Goal: Information Seeking & Learning: Learn about a topic

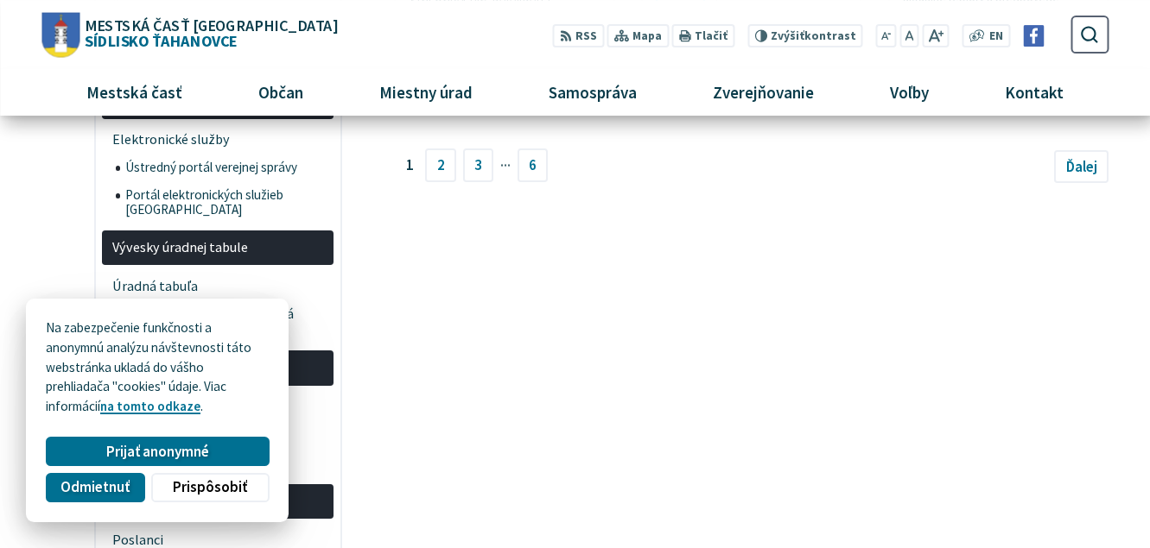
scroll to position [1145, 0]
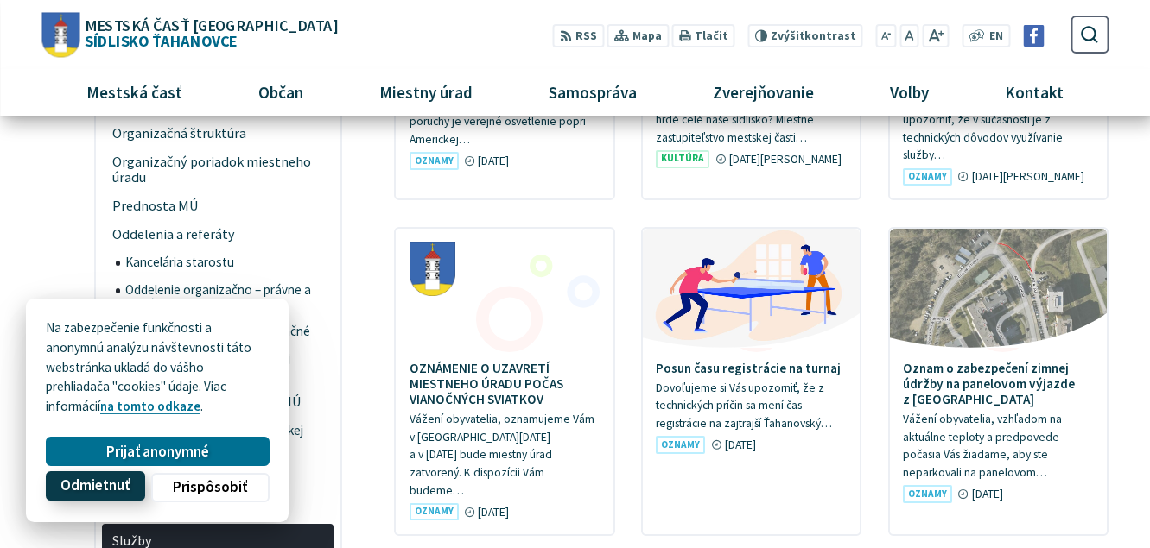
click at [119, 487] on span "Odmietnuť" at bounding box center [94, 487] width 69 height 18
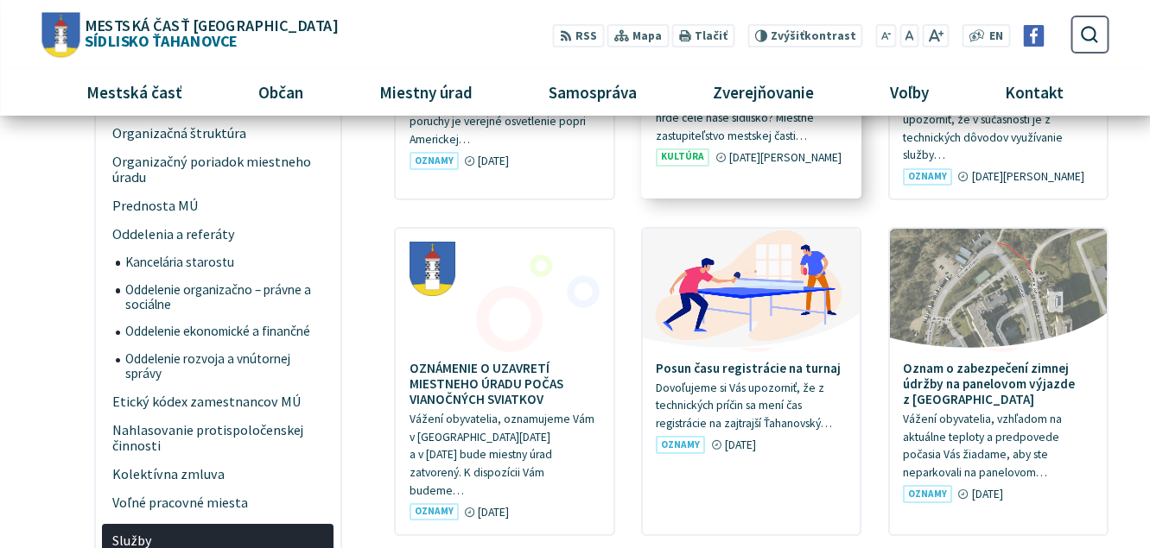
scroll to position [969, 0]
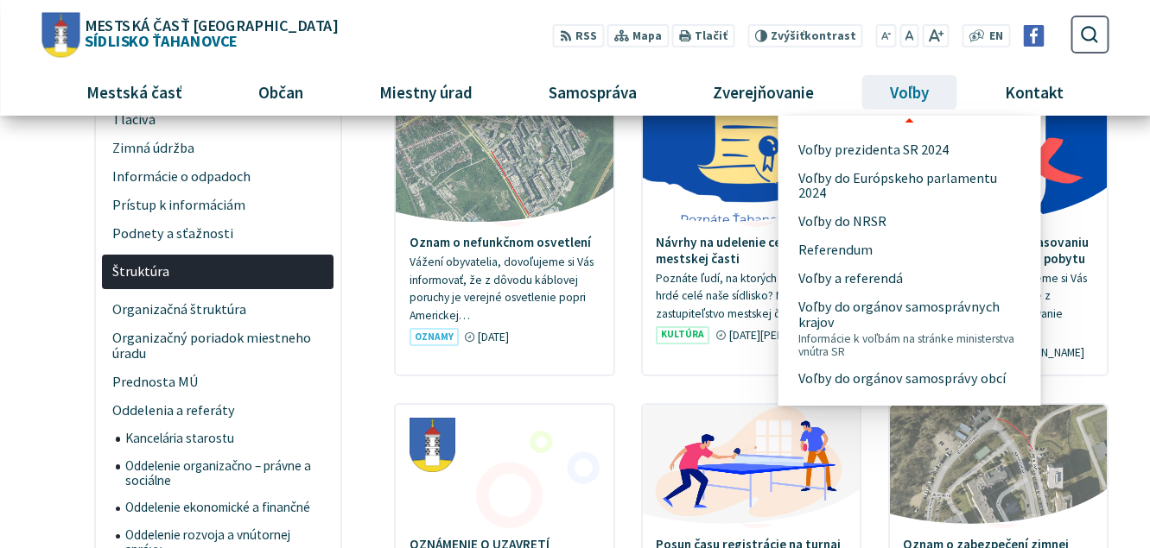
click at [910, 98] on span "Voľby" at bounding box center [910, 92] width 52 height 47
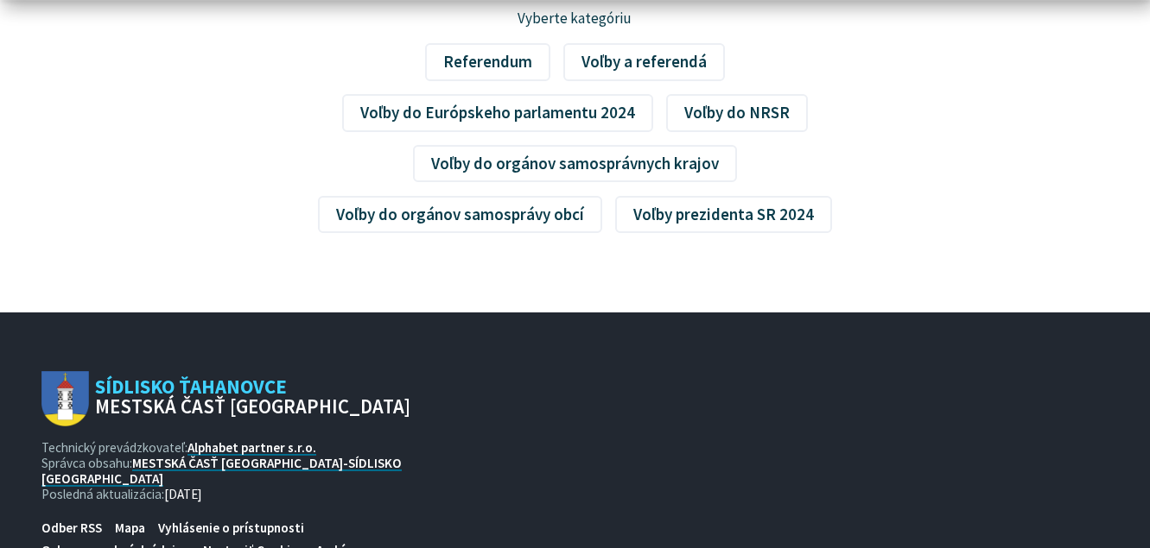
scroll to position [430, 0]
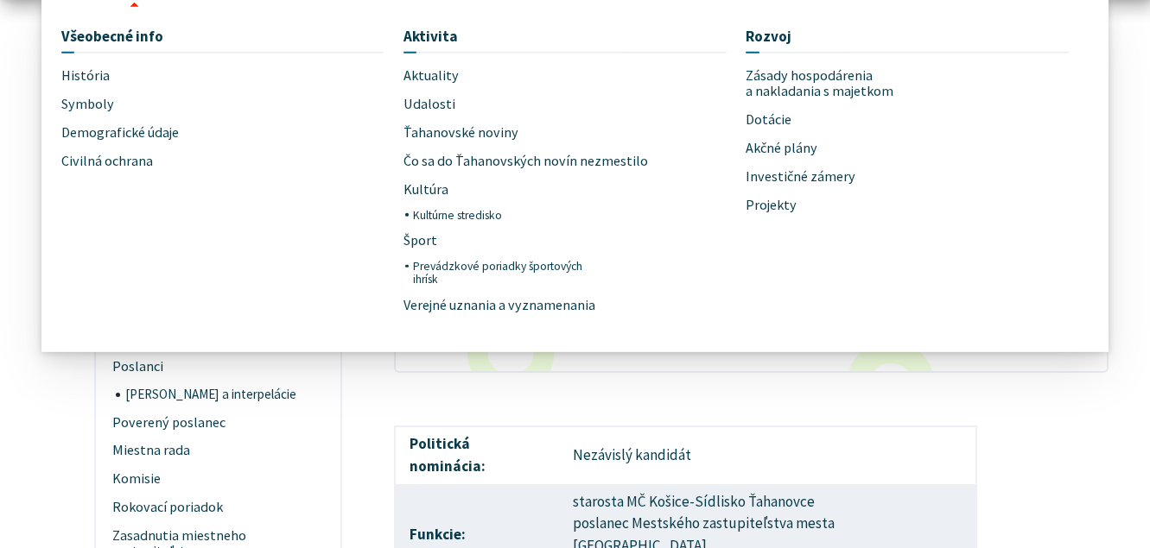
scroll to position [440, 0]
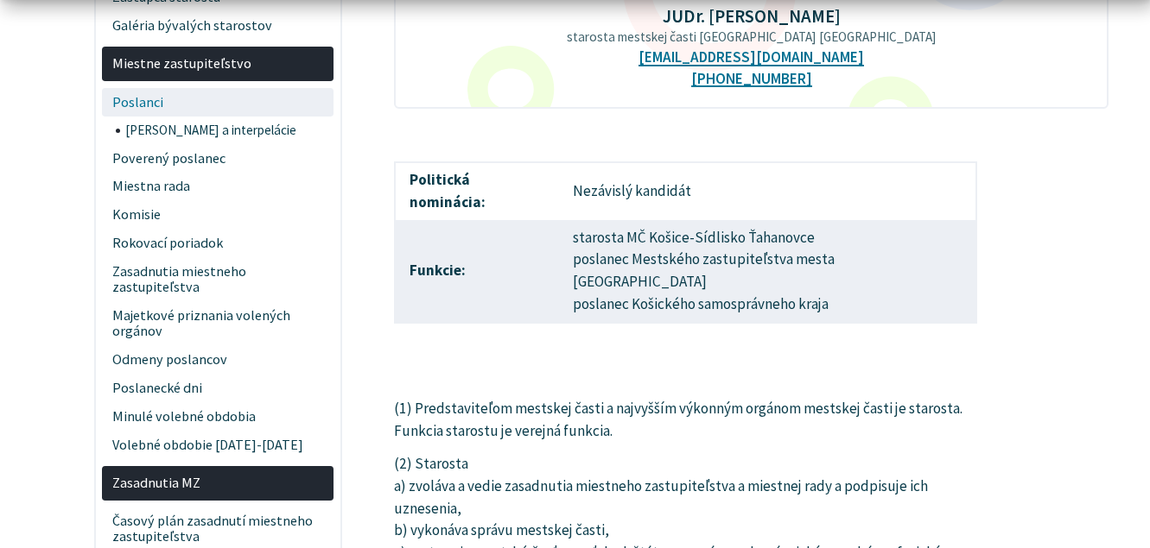
click at [147, 106] on span "Poslanci" at bounding box center [218, 102] width 212 height 29
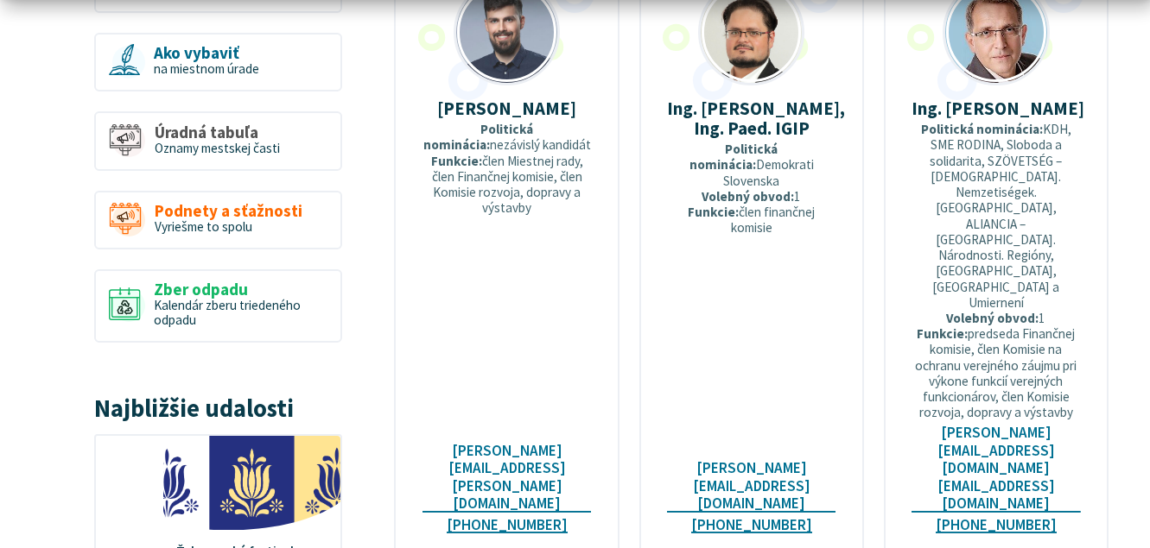
scroll to position [1586, 0]
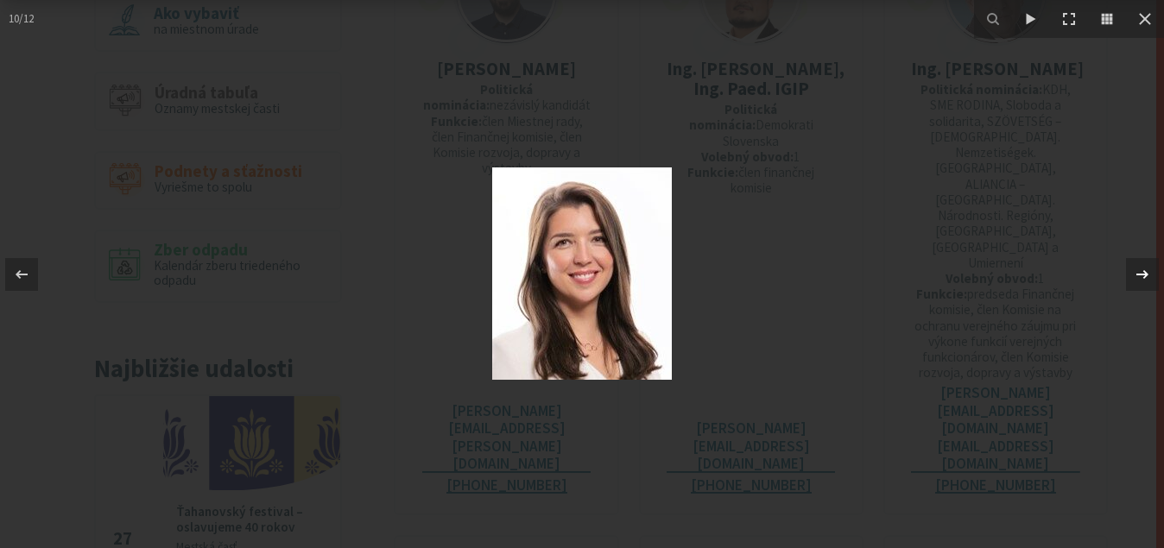
click at [1137, 278] on icon at bounding box center [1142, 274] width 21 height 21
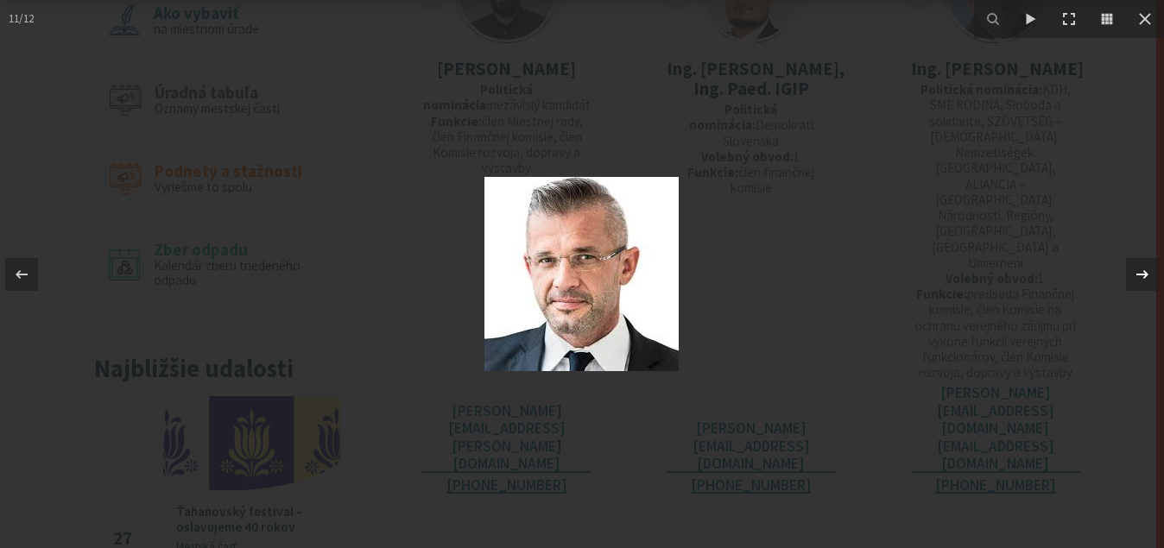
click at [1137, 278] on icon at bounding box center [1142, 274] width 21 height 21
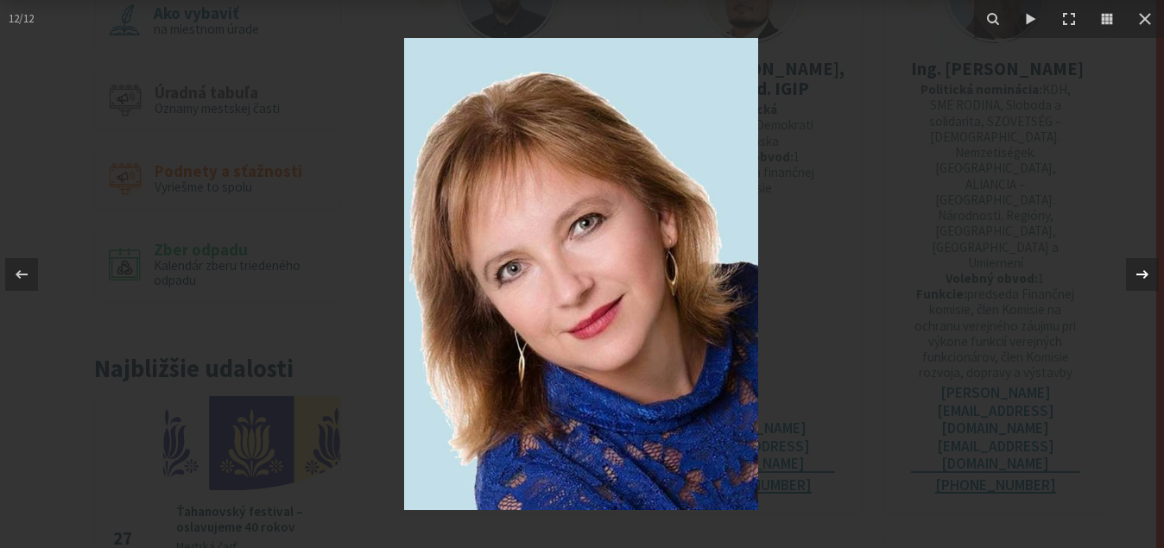
click at [1137, 278] on icon at bounding box center [1142, 274] width 21 height 21
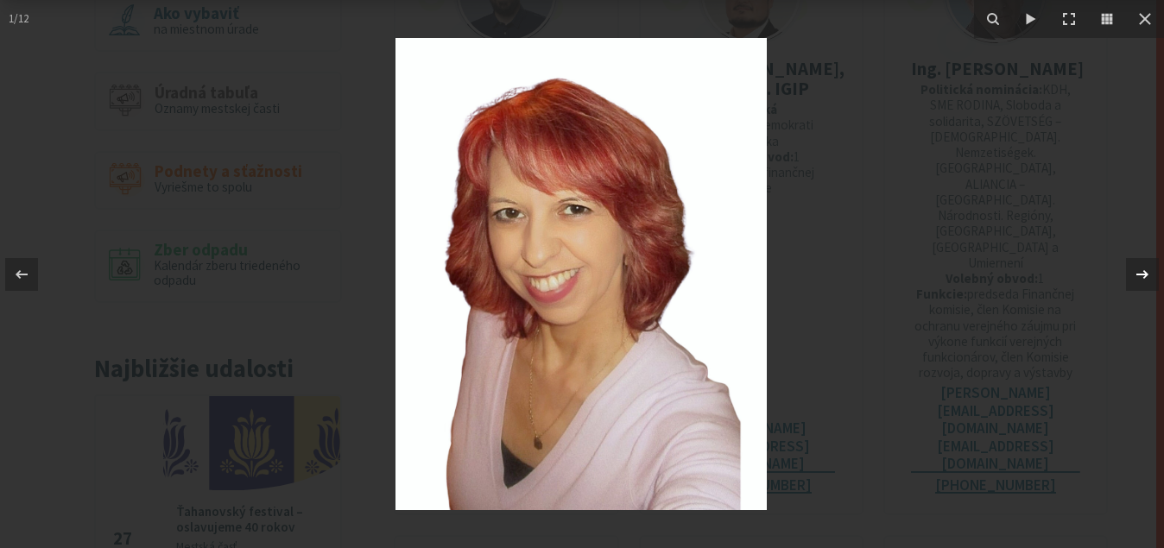
click at [1137, 278] on icon at bounding box center [1142, 274] width 21 height 21
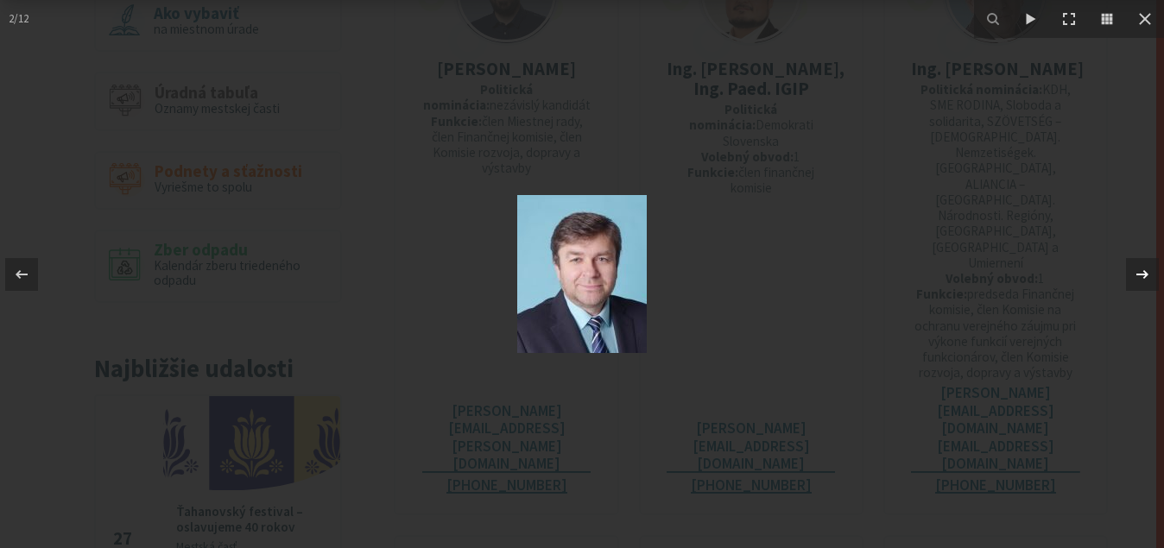
click at [1137, 278] on icon at bounding box center [1142, 274] width 21 height 21
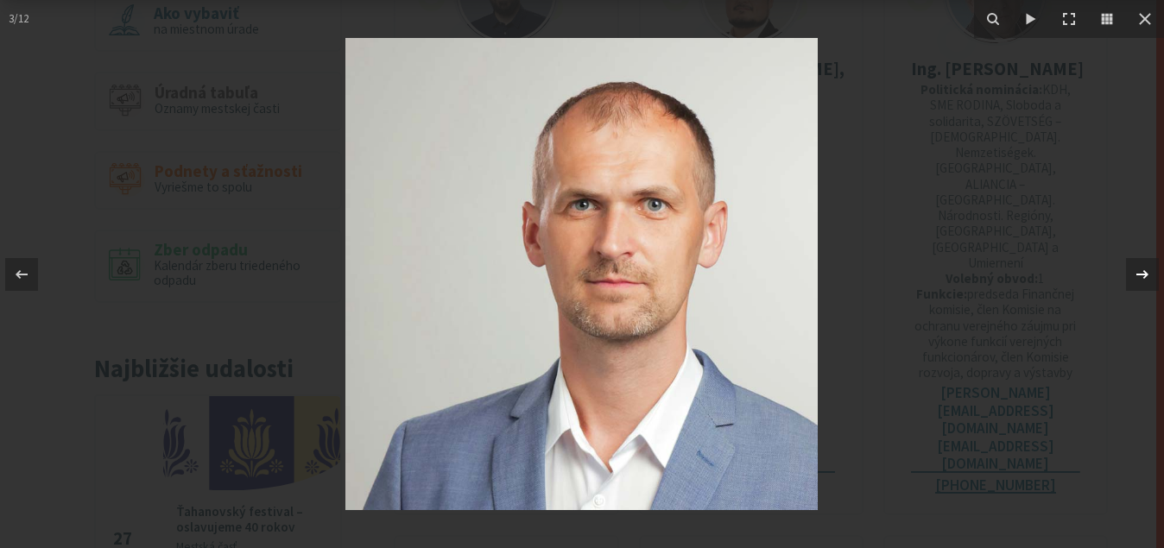
click at [1137, 278] on icon at bounding box center [1142, 274] width 21 height 21
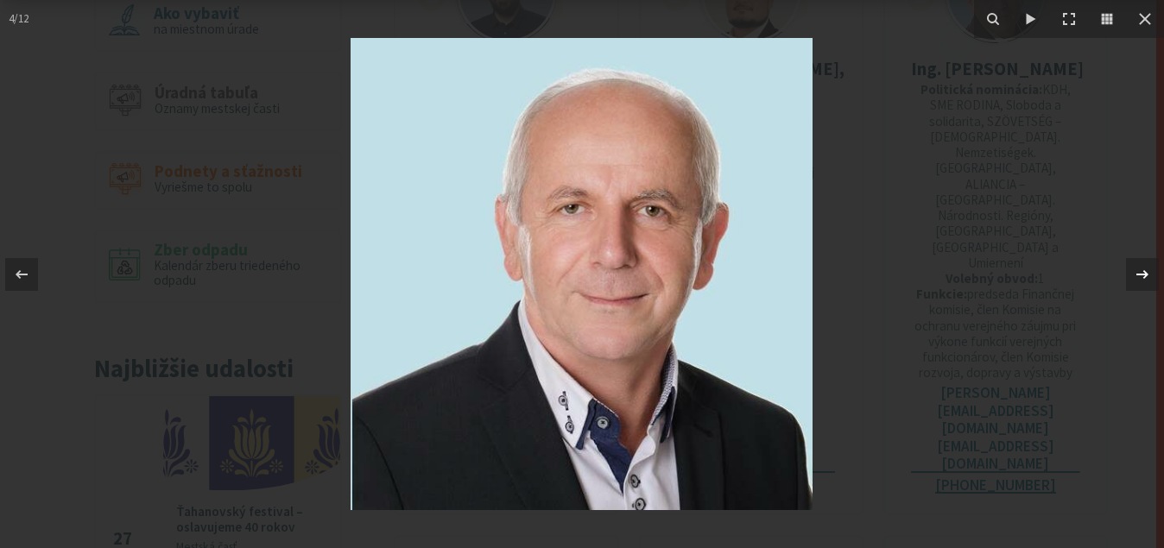
click at [1137, 278] on icon at bounding box center [1142, 274] width 21 height 21
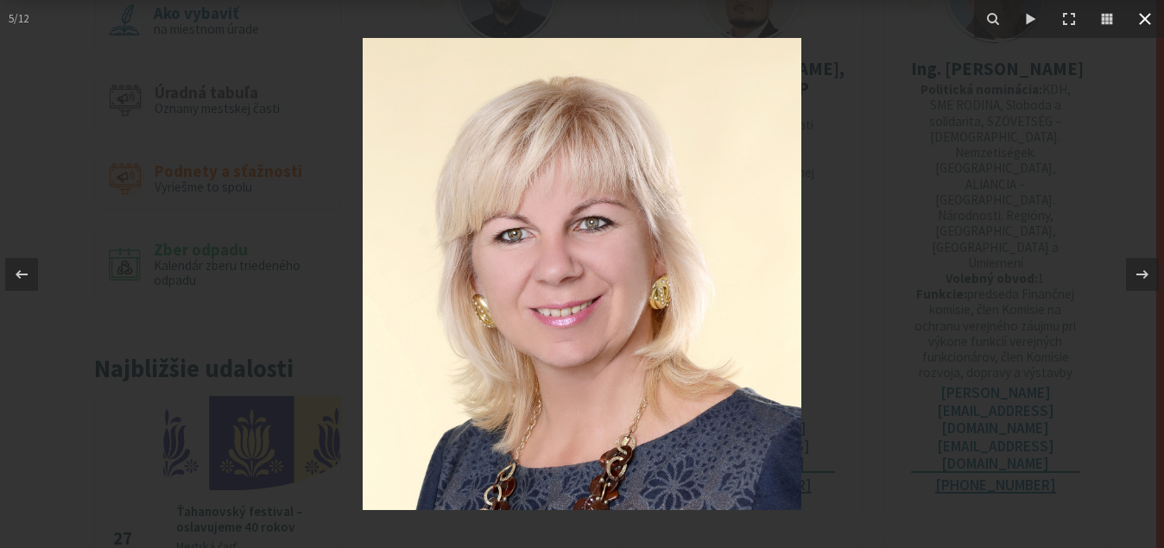
click at [1143, 20] on icon at bounding box center [1145, 19] width 21 height 21
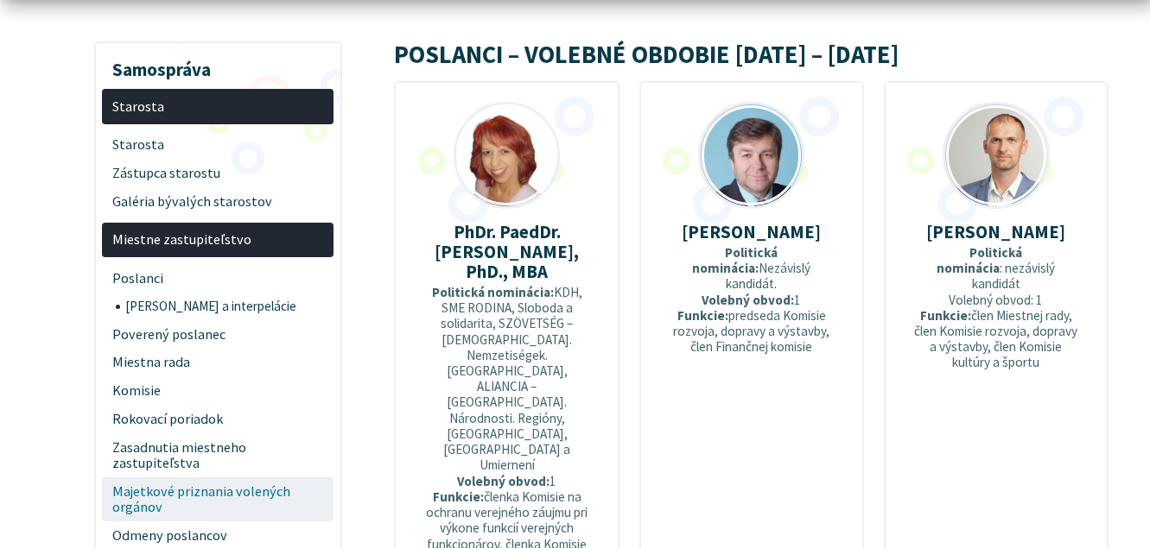
scroll to position [352, 0]
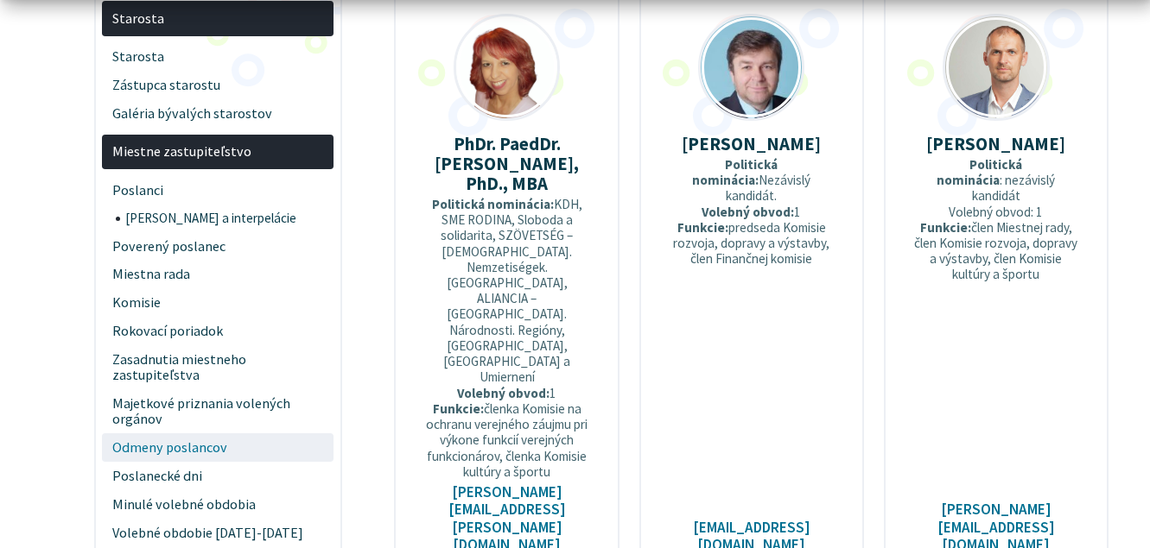
click at [203, 447] on span "Odmeny poslancov" at bounding box center [218, 448] width 212 height 29
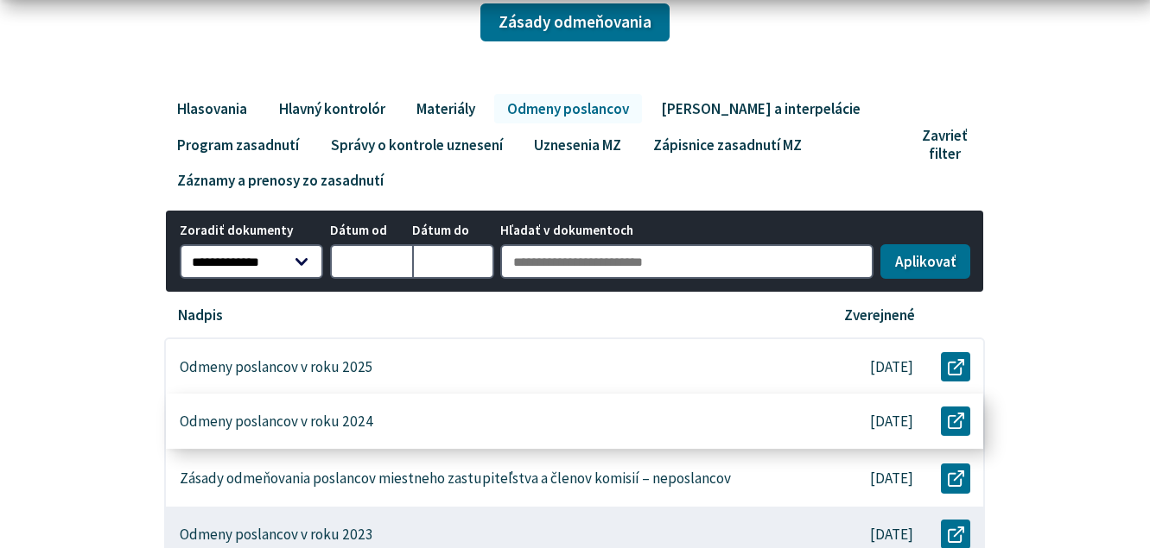
scroll to position [352, 0]
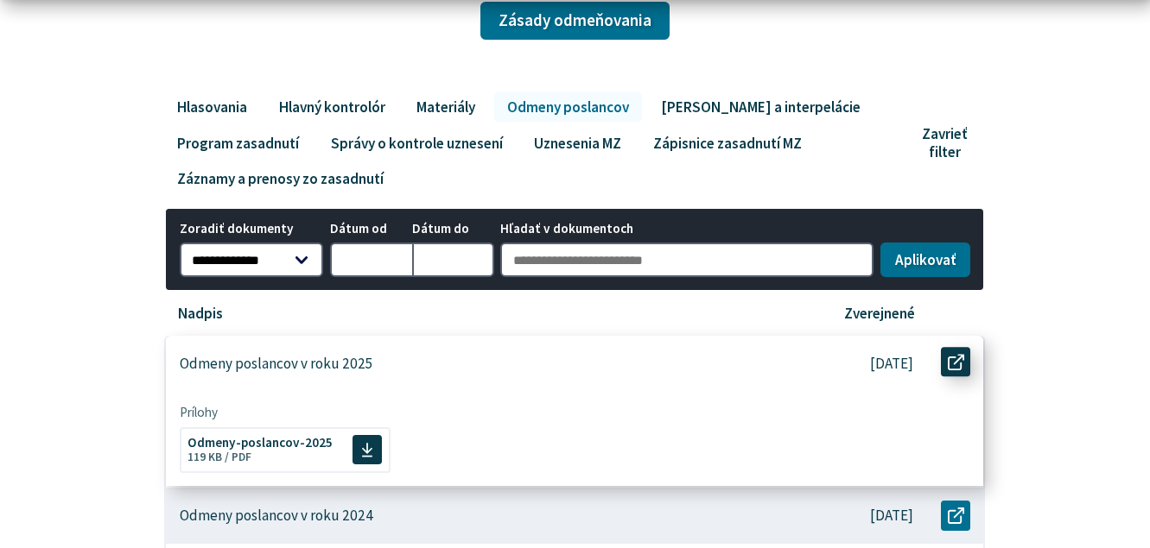
click at [960, 364] on icon at bounding box center [955, 362] width 16 height 16
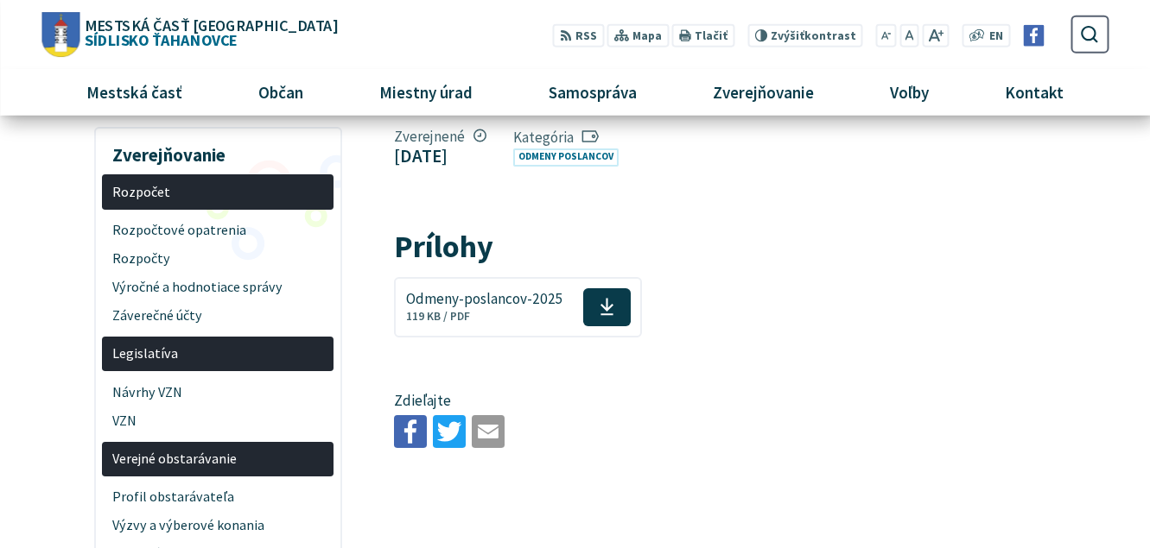
scroll to position [88, 0]
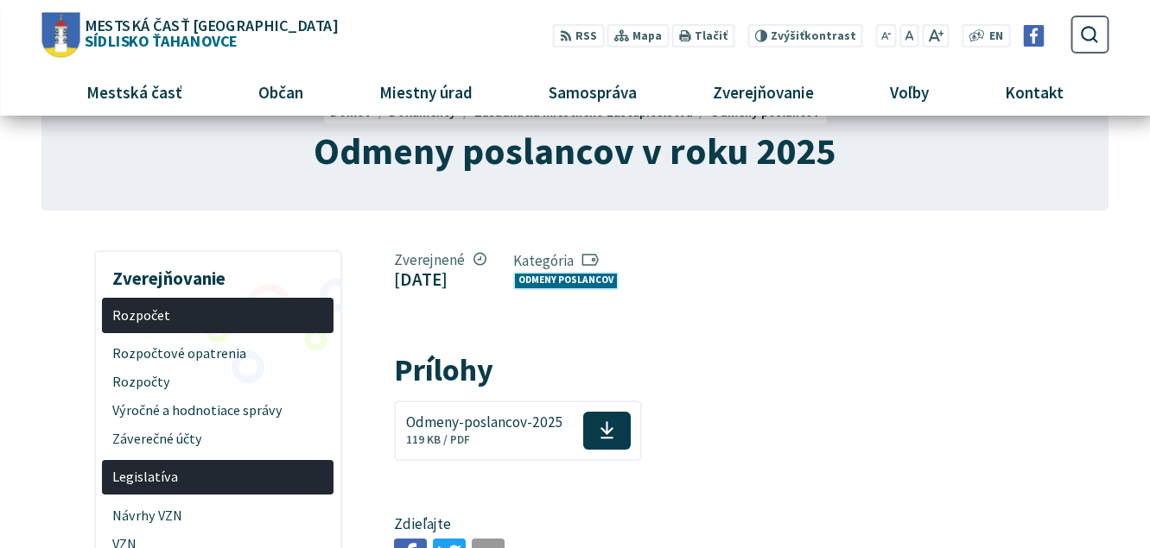
click at [583, 279] on link "Odmeny poslancov" at bounding box center [565, 281] width 105 height 18
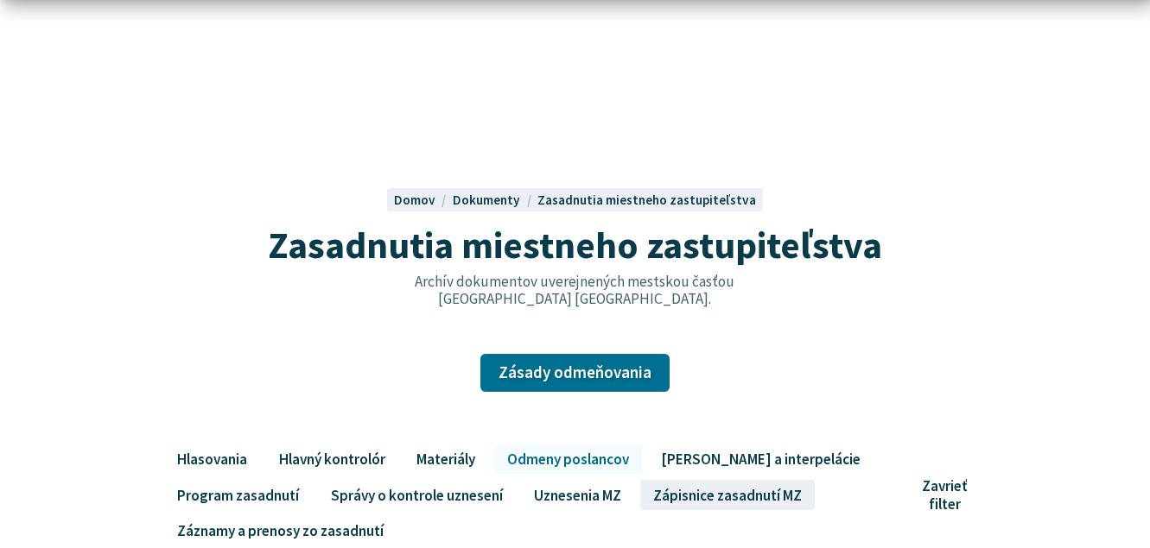
scroll to position [264, 0]
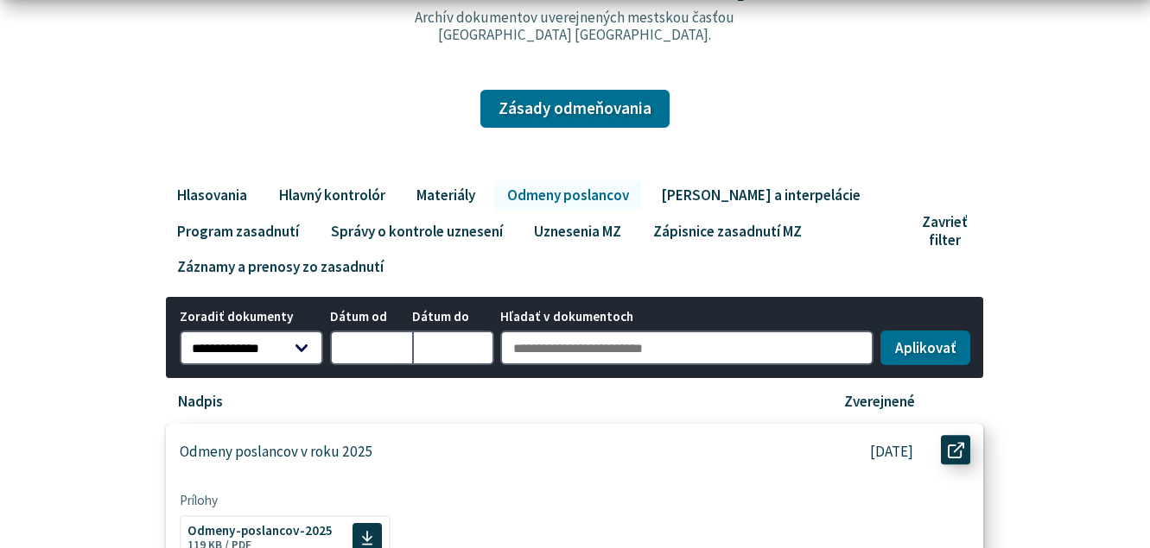
click at [953, 453] on icon at bounding box center [955, 450] width 16 height 16
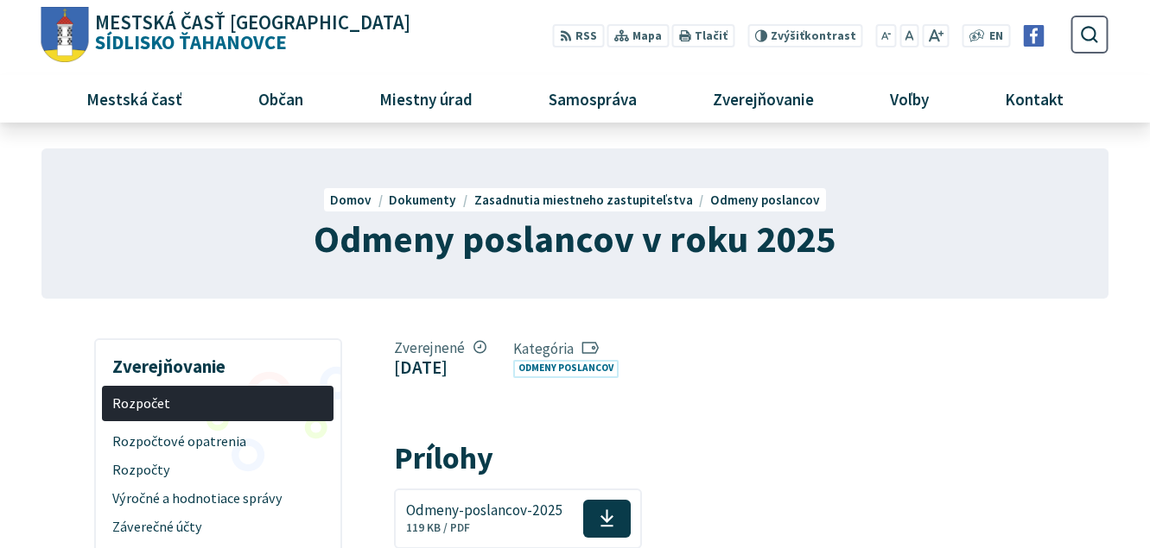
click at [776, 206] on span "Odmeny poslancov" at bounding box center [765, 200] width 110 height 16
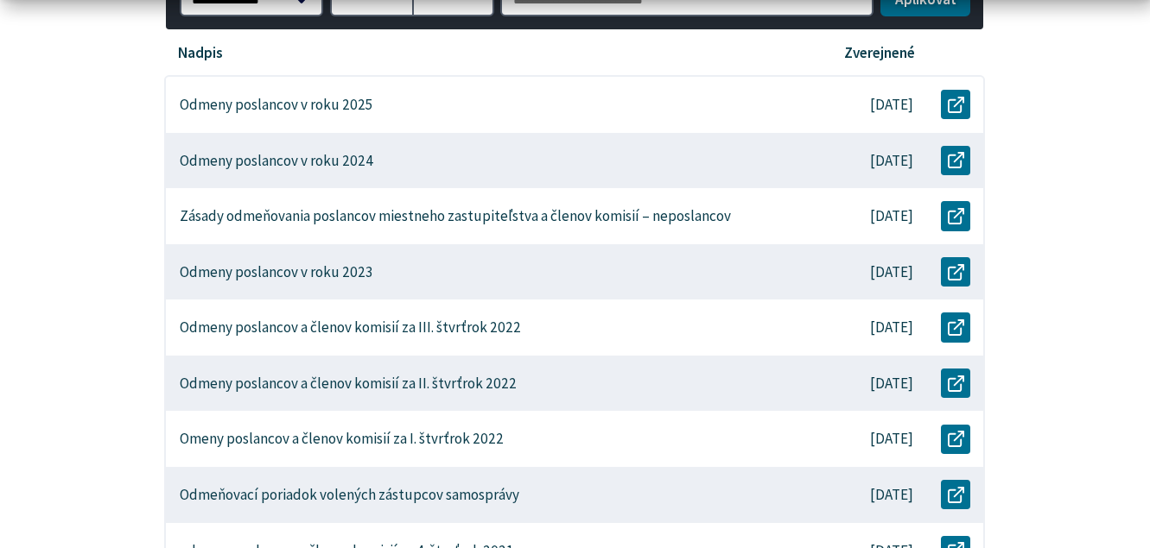
scroll to position [617, 0]
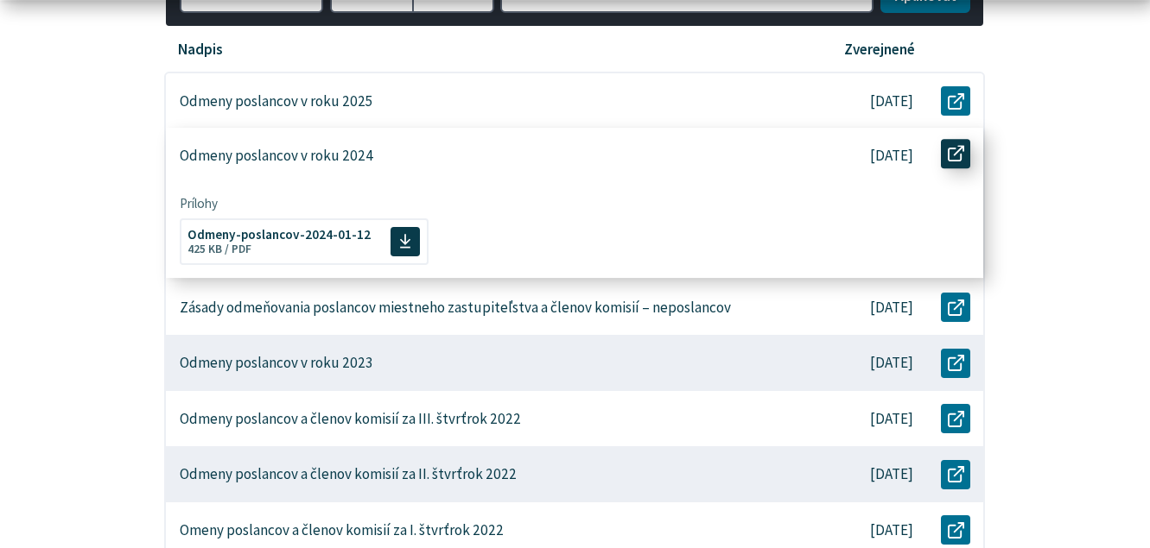
click at [950, 161] on icon at bounding box center [955, 154] width 16 height 16
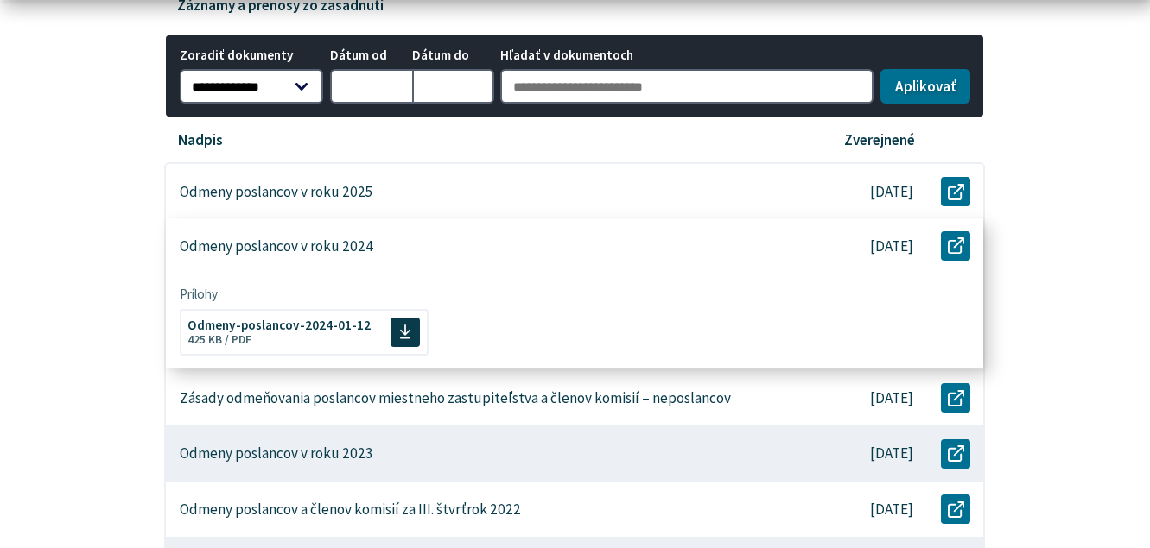
scroll to position [529, 0]
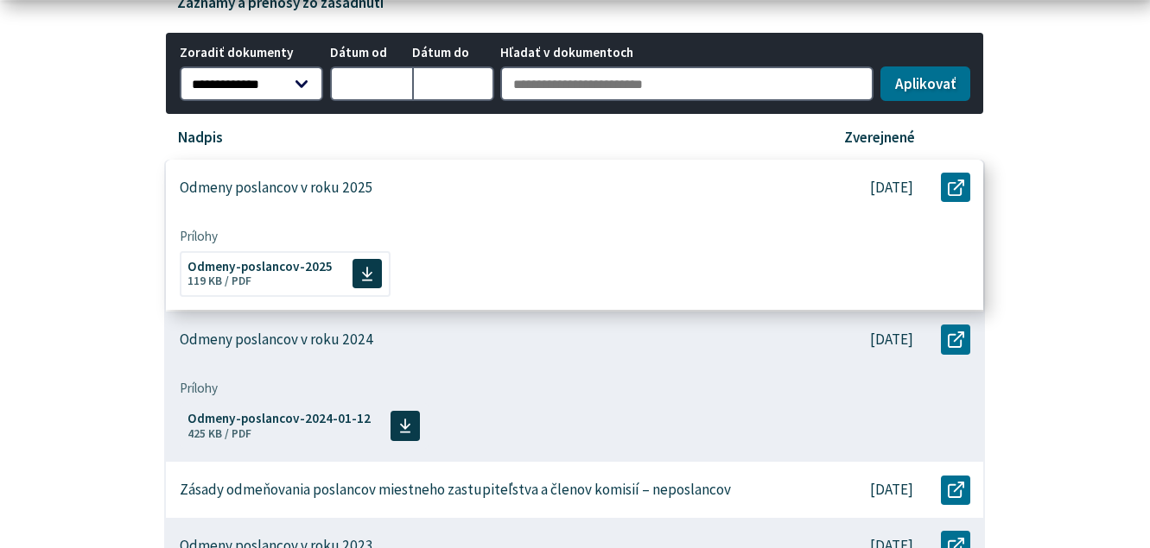
click at [362, 186] on p "Odmeny poslancov v roku 2025" at bounding box center [276, 188] width 193 height 18
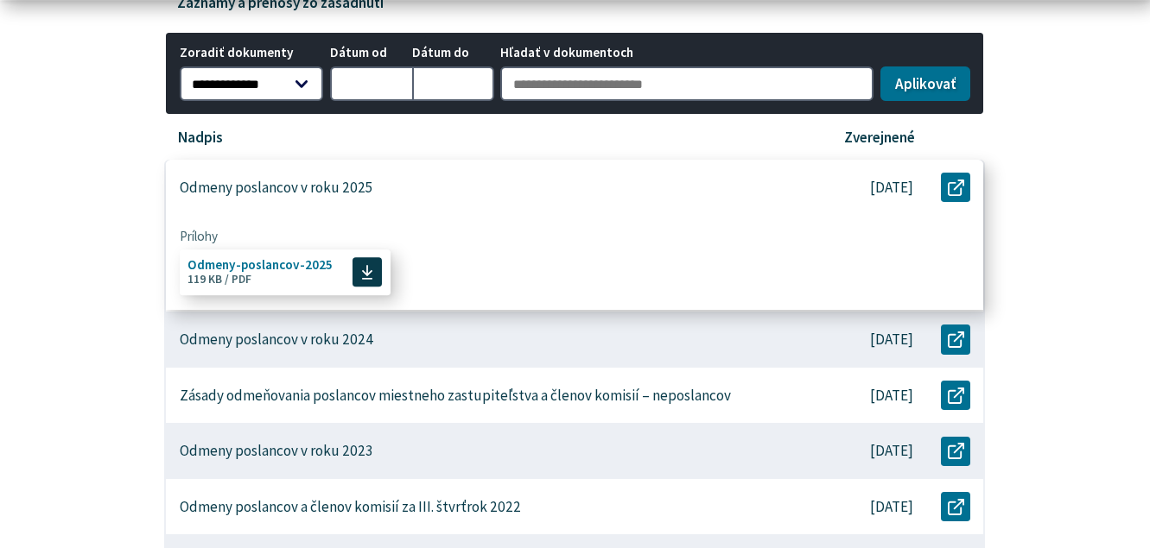
click at [361, 273] on icon at bounding box center [367, 272] width 12 height 16
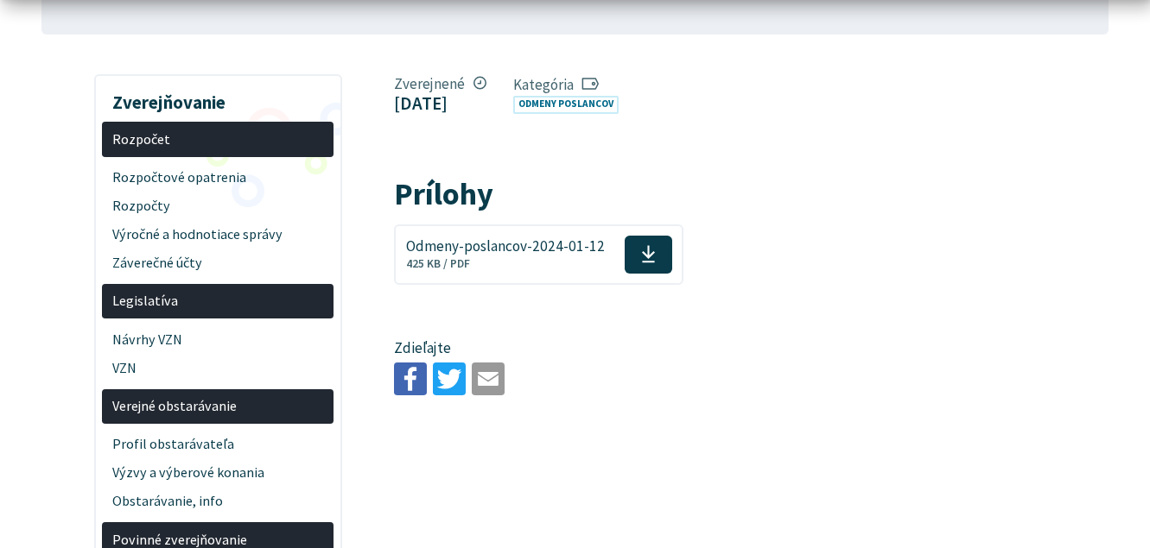
scroll to position [264, 0]
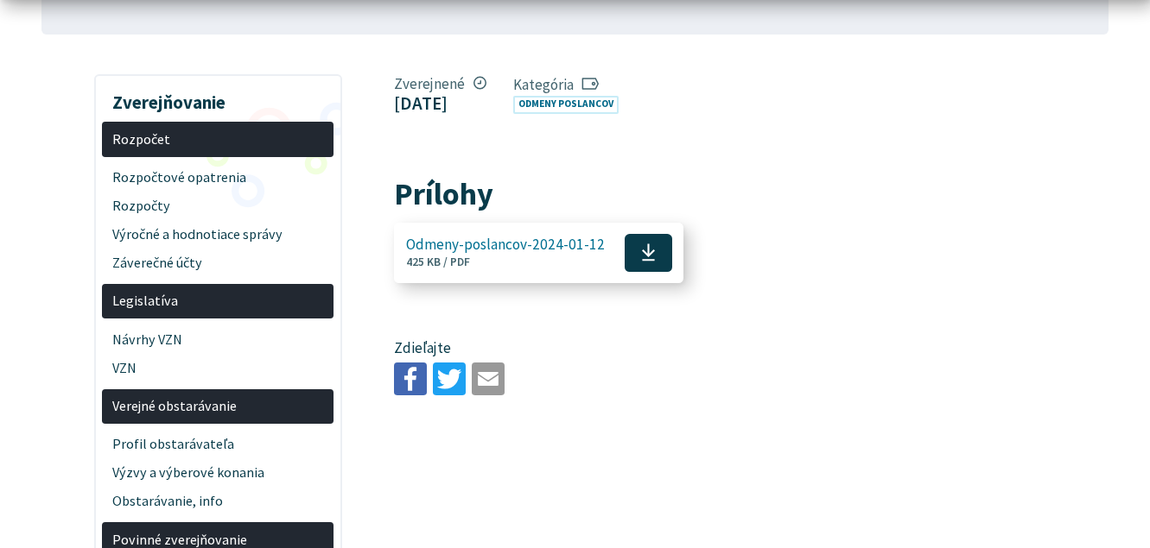
click at [647, 256] on icon at bounding box center [648, 253] width 15 height 20
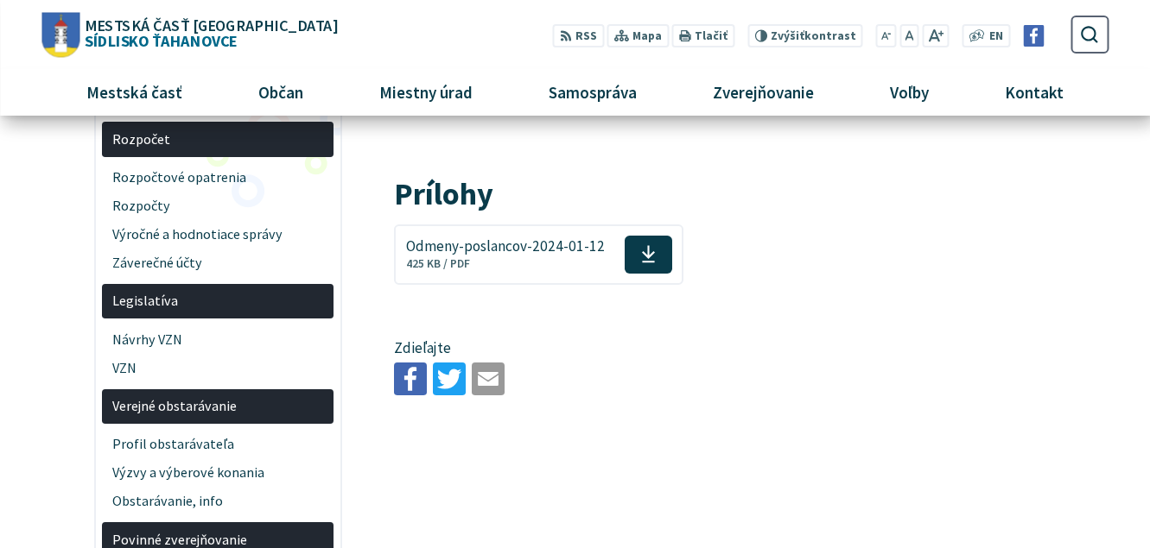
scroll to position [0, 0]
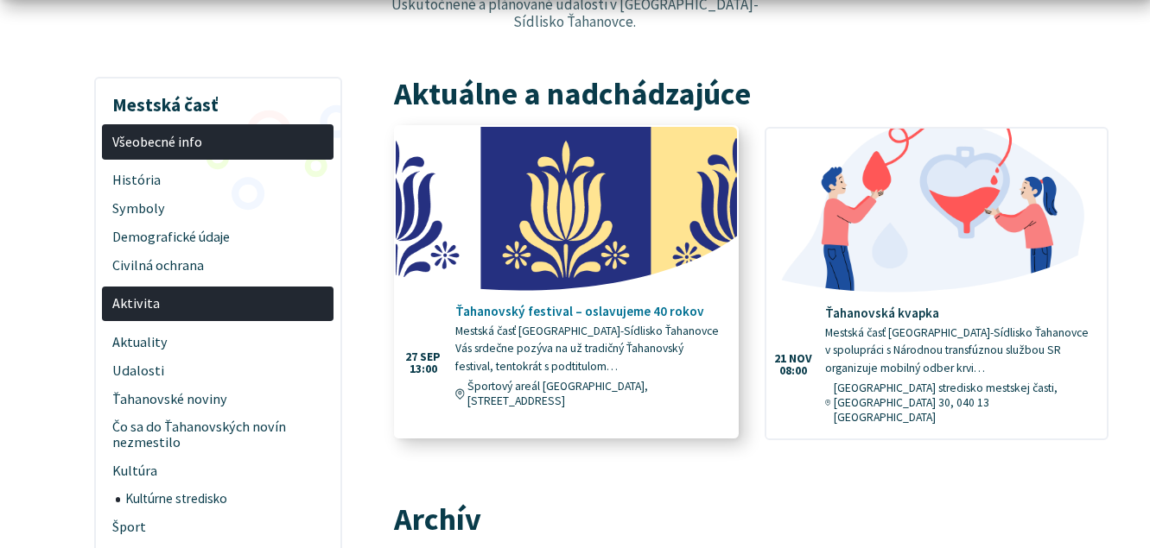
scroll to position [352, 0]
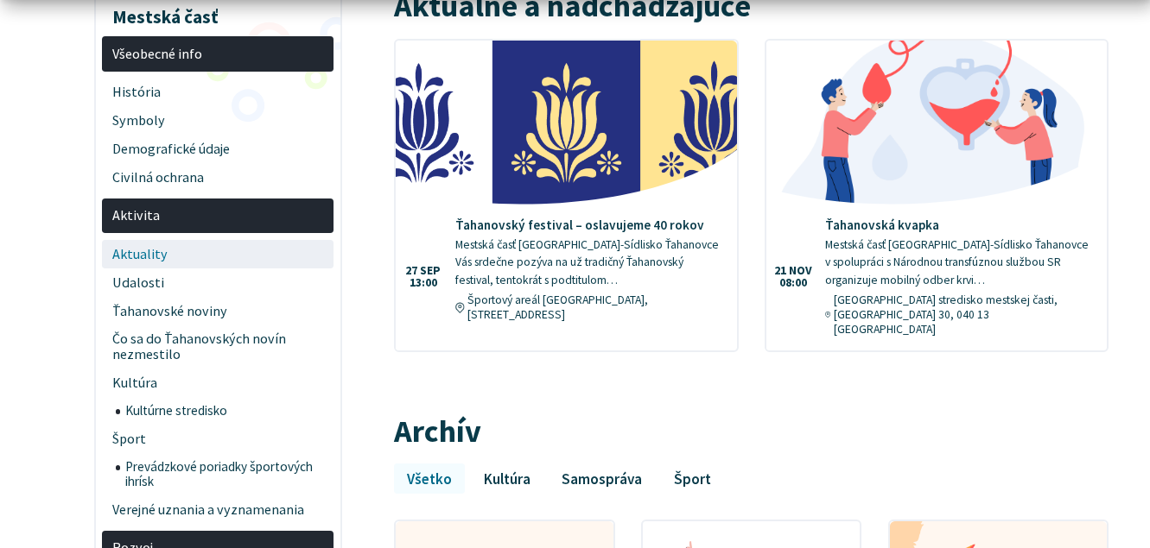
click at [155, 240] on span "Aktuality" at bounding box center [218, 254] width 212 height 29
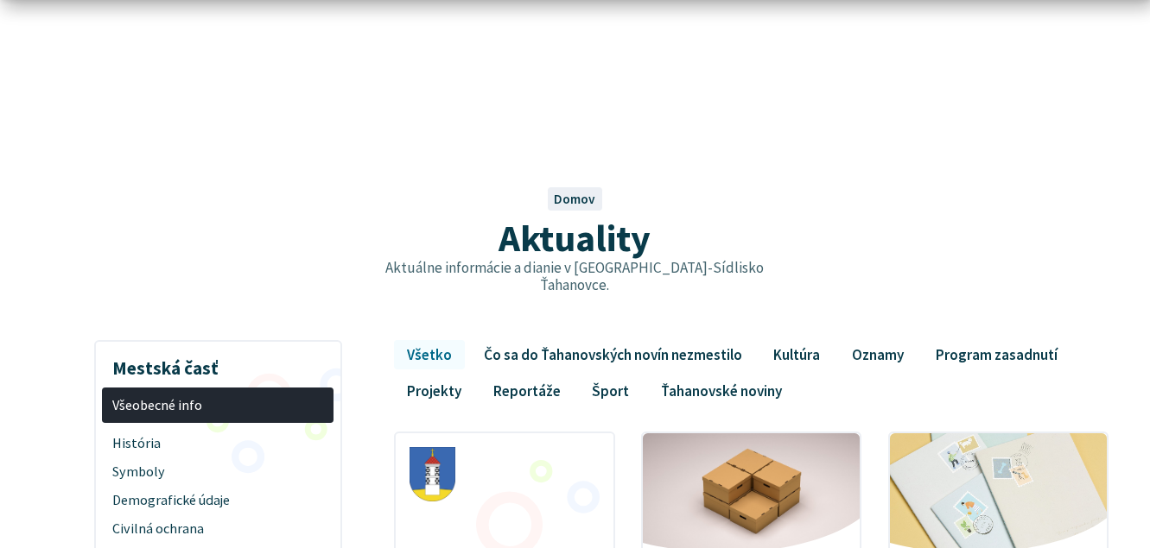
scroll to position [264, 0]
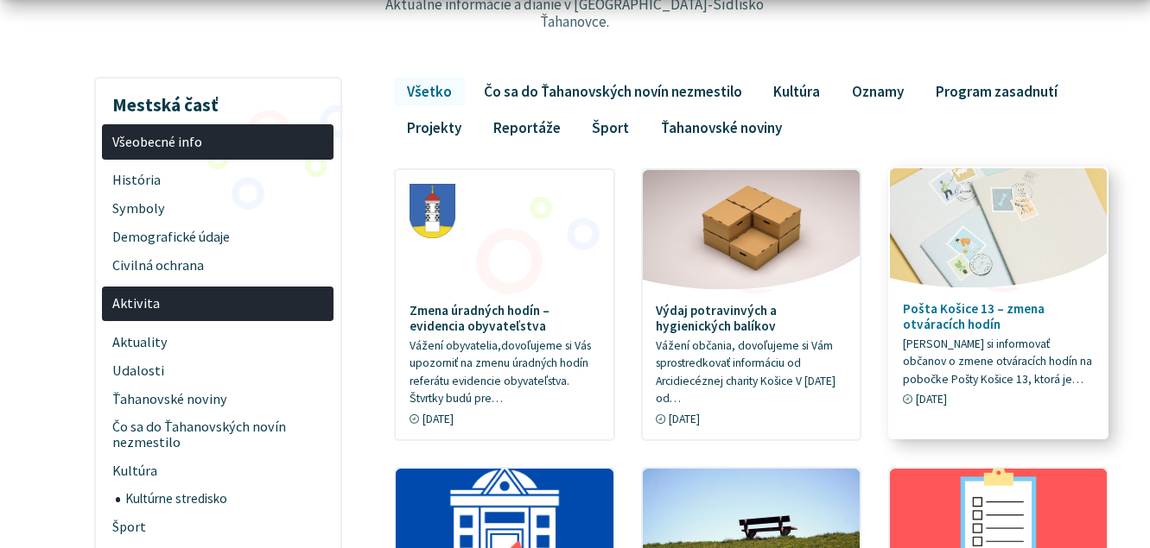
click at [992, 364] on p "[PERSON_NAME] si informovať občanov o zmene otváracích hodín na pobočke Pošty K…" at bounding box center [998, 363] width 191 height 54
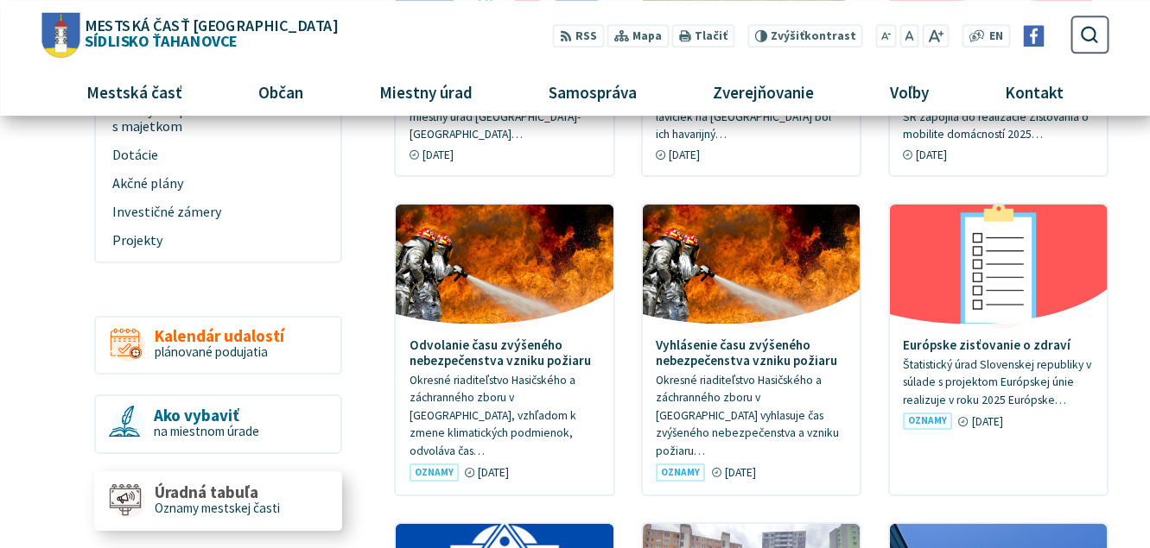
scroll to position [705, 0]
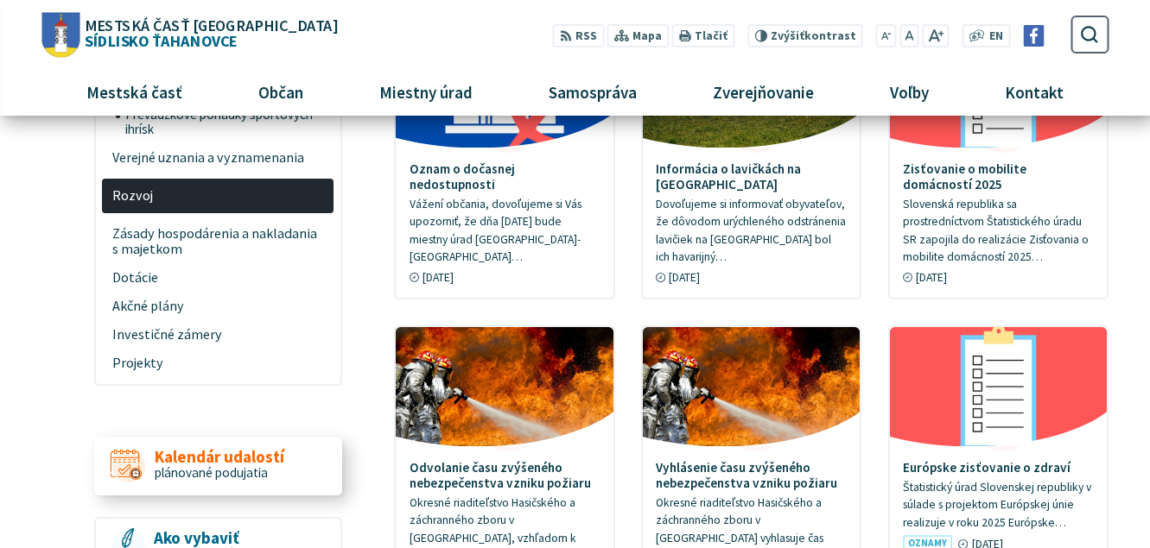
click at [215, 448] on span "Kalendár udalostí" at bounding box center [220, 457] width 130 height 18
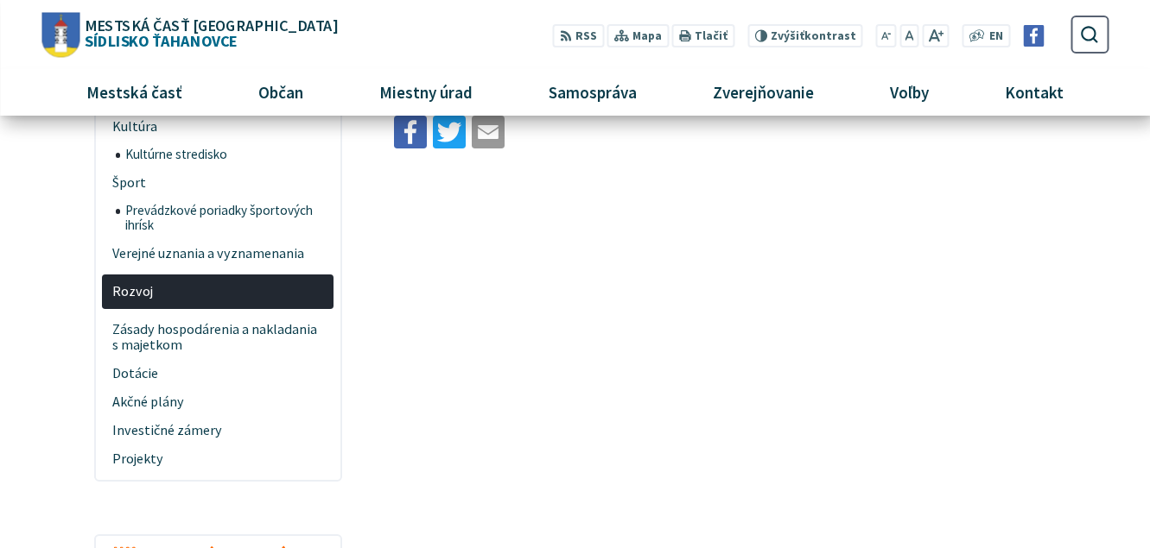
scroll to position [176, 0]
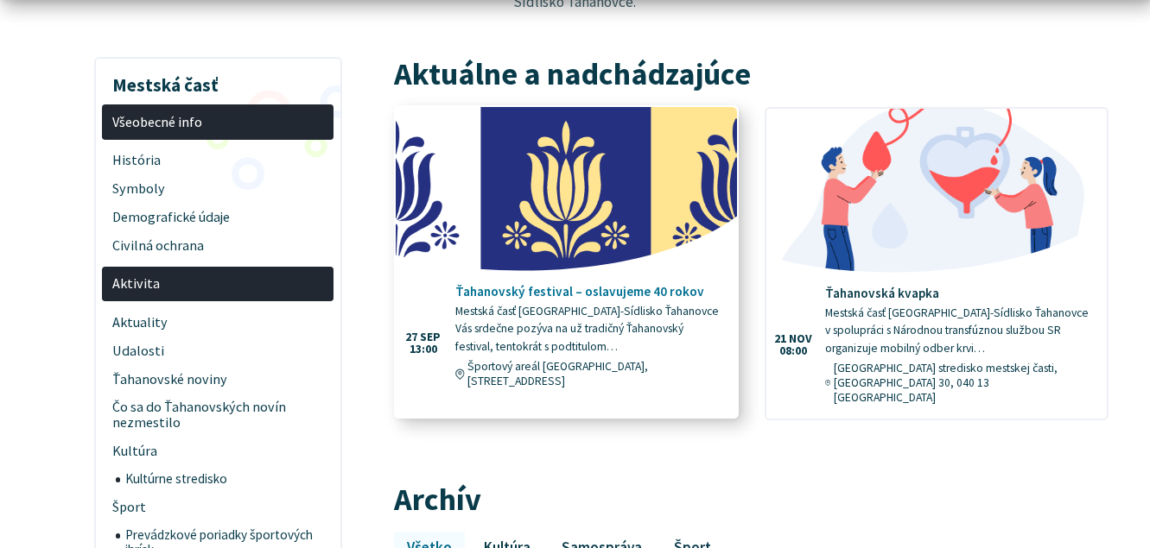
scroll to position [352, 0]
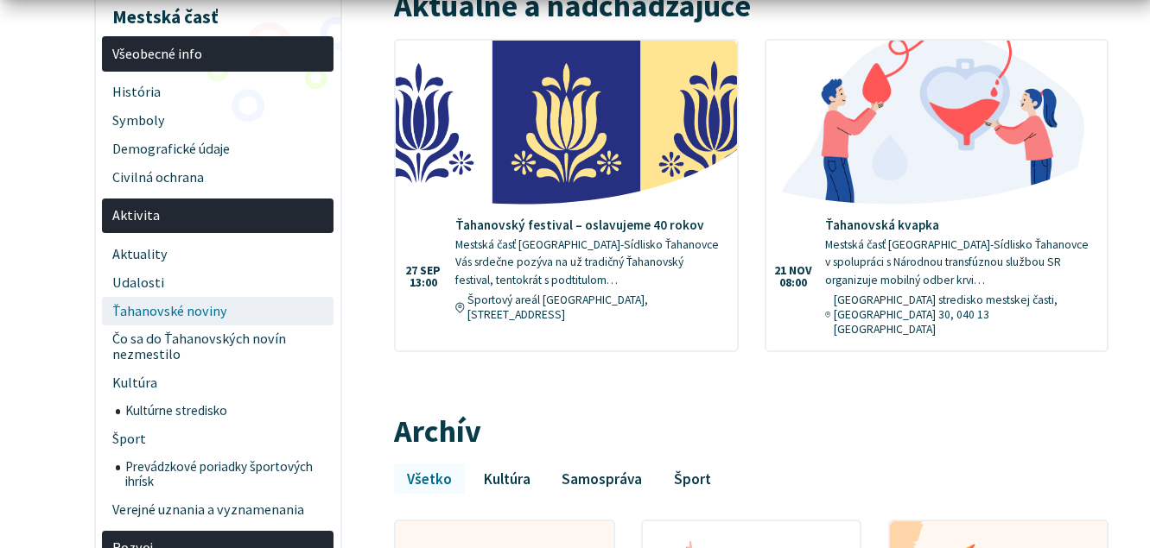
click at [155, 299] on span "Ťahanovské noviny" at bounding box center [218, 311] width 212 height 29
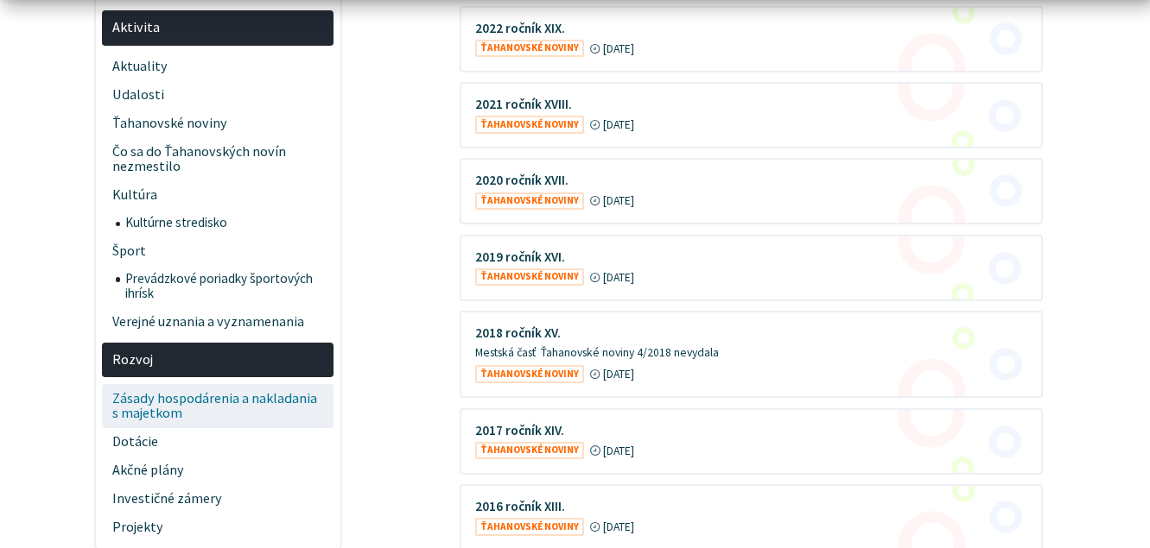
scroll to position [705, 0]
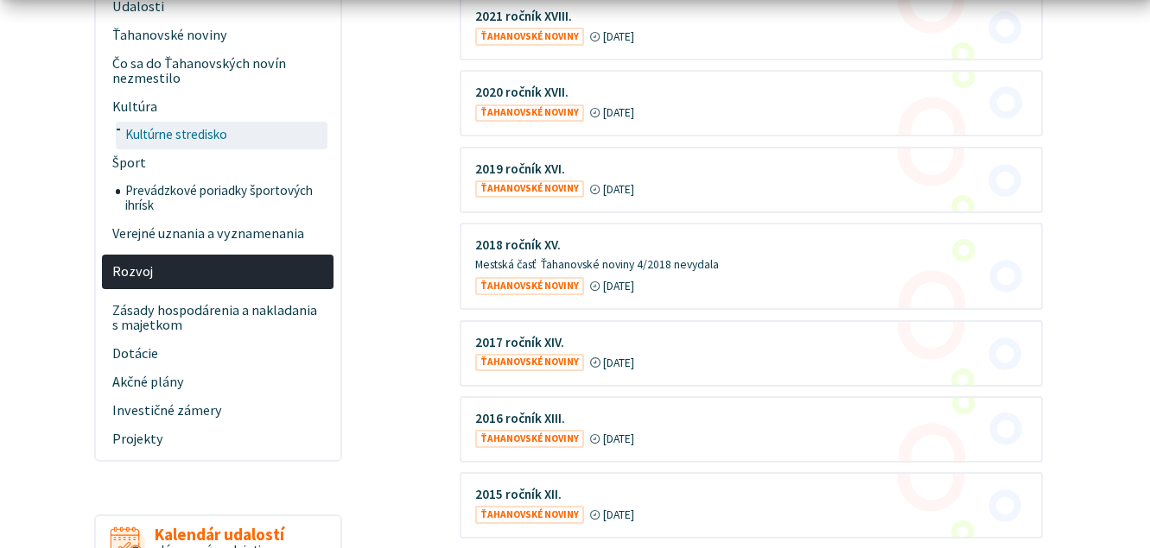
click at [205, 137] on span "Kultúrne stredisko" at bounding box center [224, 136] width 199 height 28
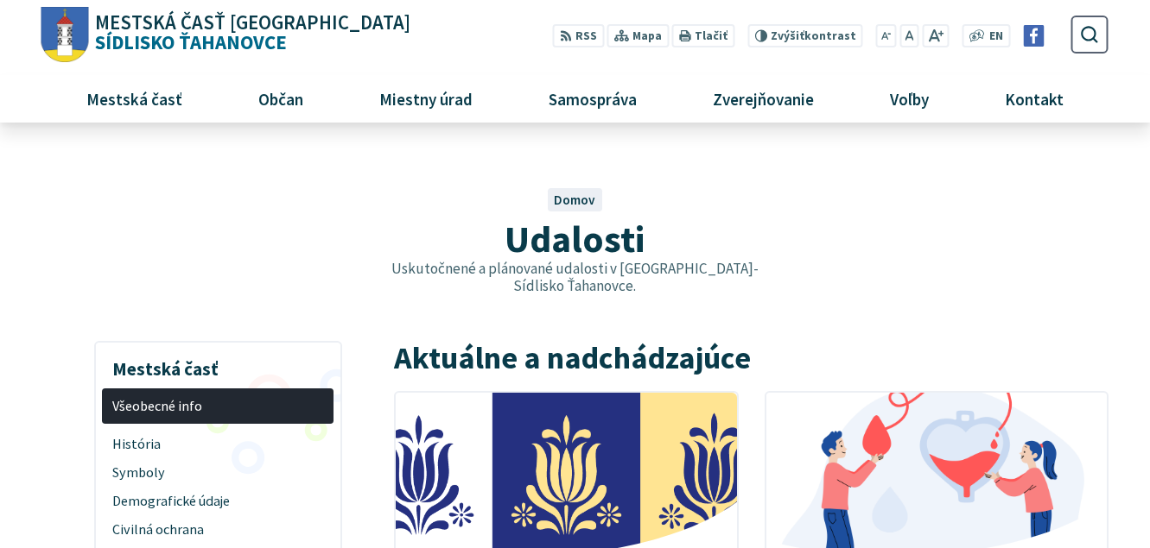
scroll to position [352, 0]
